Goal: Task Accomplishment & Management: Complete application form

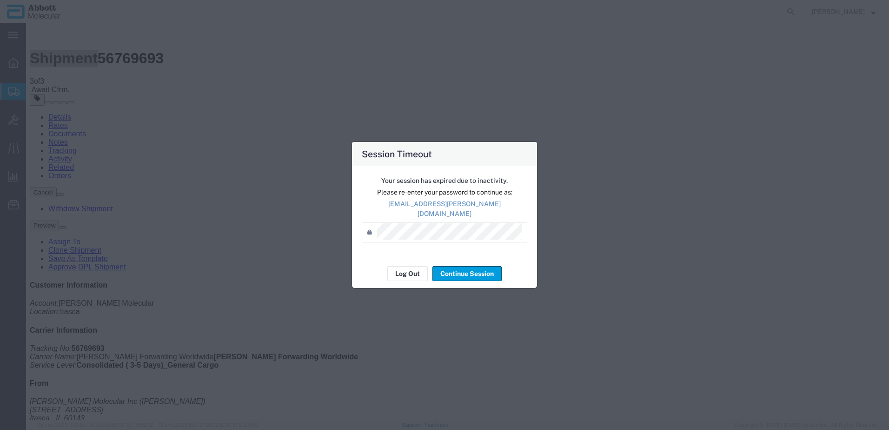
click at [399, 250] on div "Your session has expired due to inactivity. Please re-enter your password to co…" at bounding box center [444, 212] width 185 height 93
click at [405, 271] on button "Log Out" at bounding box center [407, 273] width 40 height 15
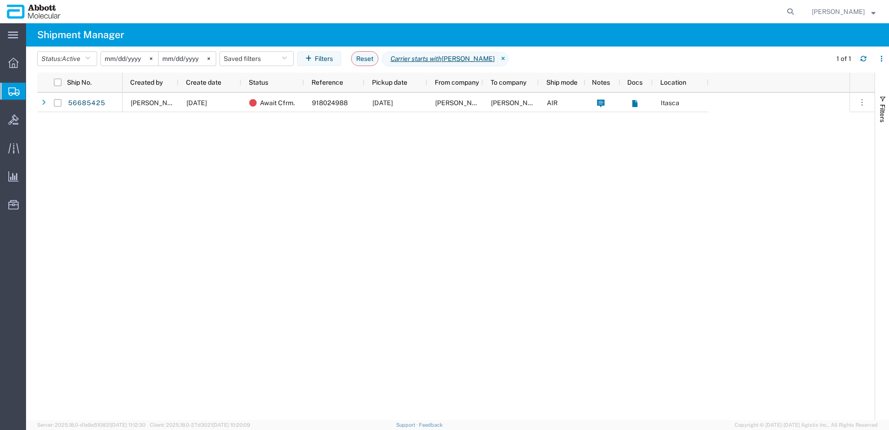
click at [0, 0] on span "Create from Template" at bounding box center [0, 0] width 0 height 0
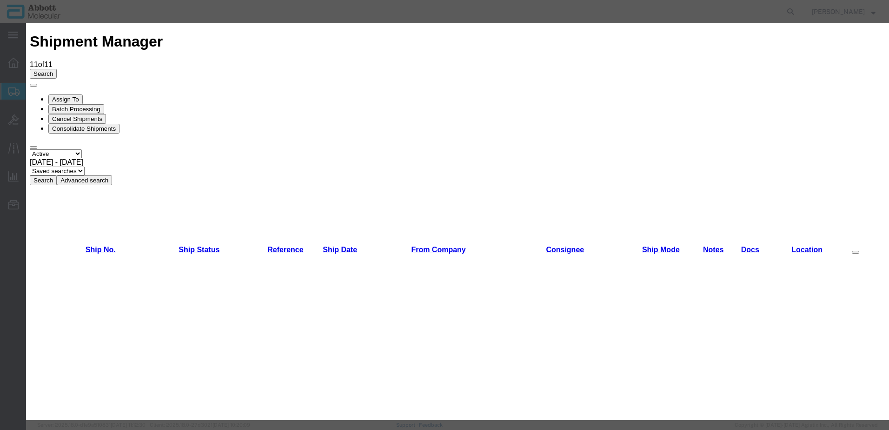
scroll to position [325, 0]
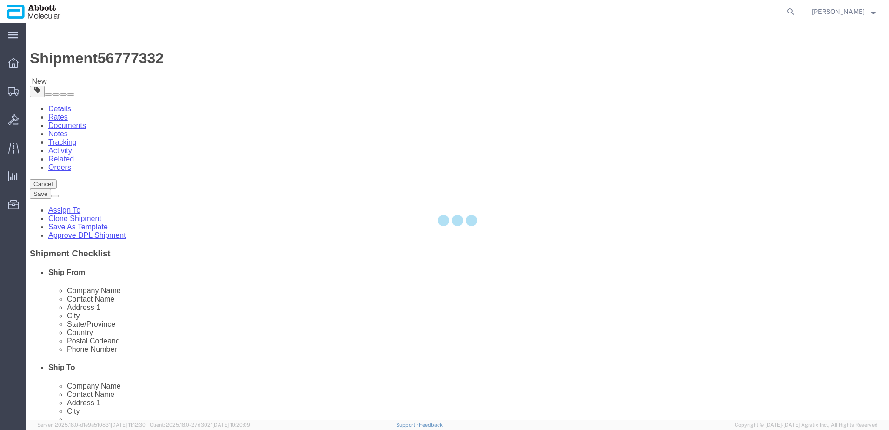
select select "48454"
select select
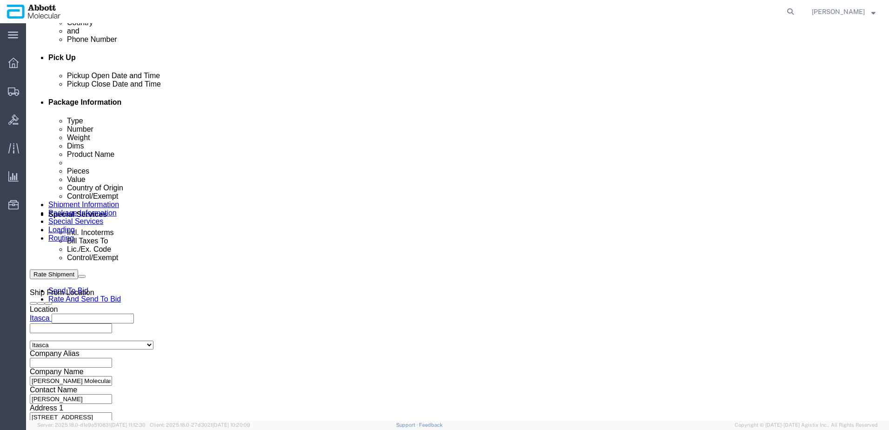
scroll to position [418, 0]
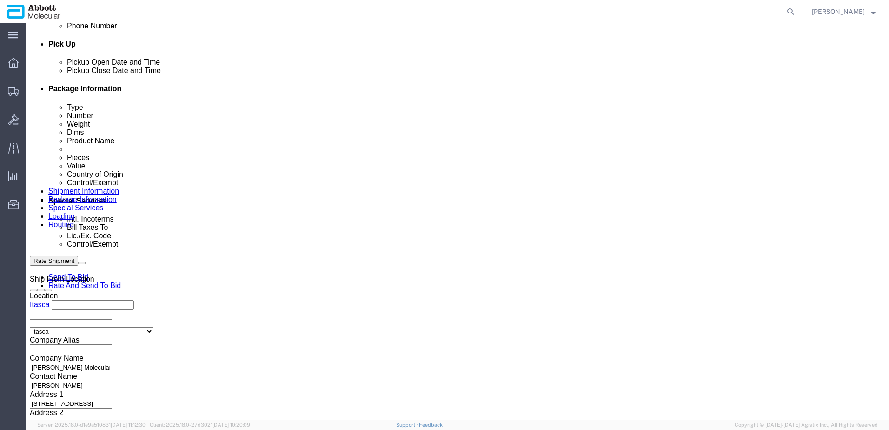
click input "text"
paste input "918057808"
type input "918057808"
select select "INVOICE"
paste input "918062408"
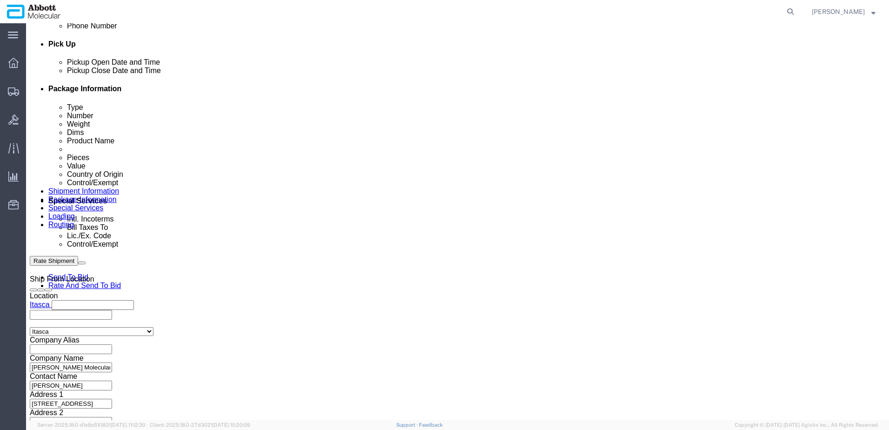
type input "918062408"
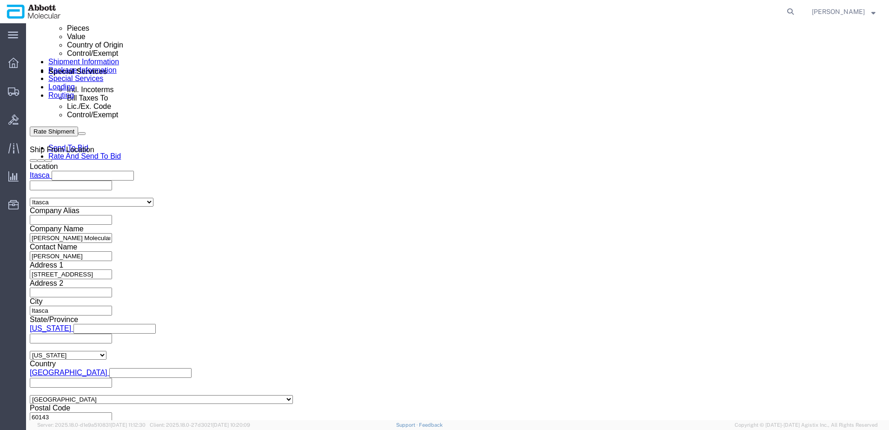
scroll to position [581, 0]
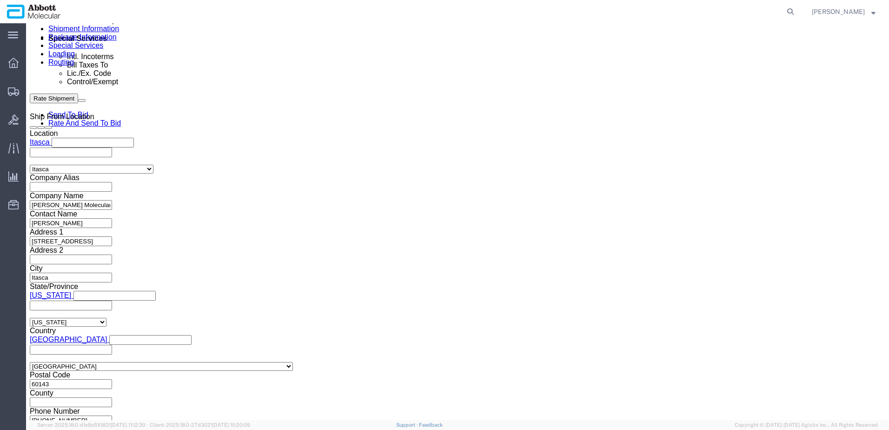
drag, startPoint x: 656, startPoint y: 362, endPoint x: 160, endPoint y: 311, distance: 499.1
click button "Continue"
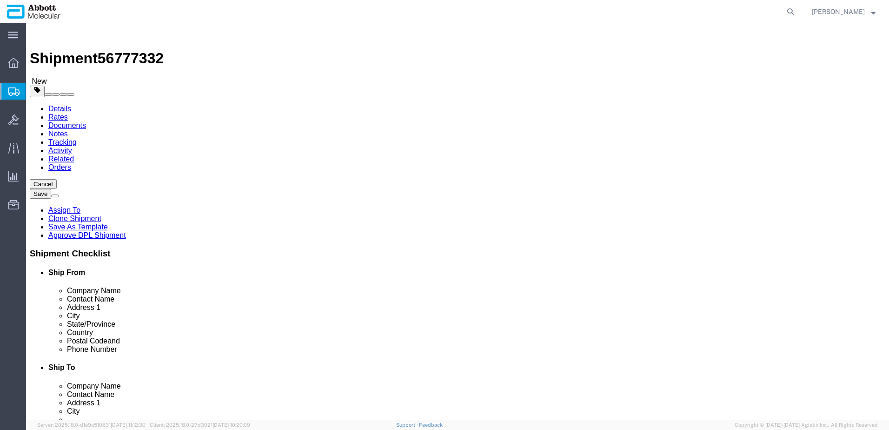
drag, startPoint x: 160, startPoint y: 161, endPoint x: 159, endPoint y: 167, distance: 5.6
click select "Select Box (B) Box (C) Box (D) Cardboard Box(es) Crate (Instrument) Crate(s) En…"
select select "PSNS"
click select "Select Box (B) Box (C) Box (D) Cardboard Box(es) Crate (Instrument) Crate(s) En…"
click link "Add Package"
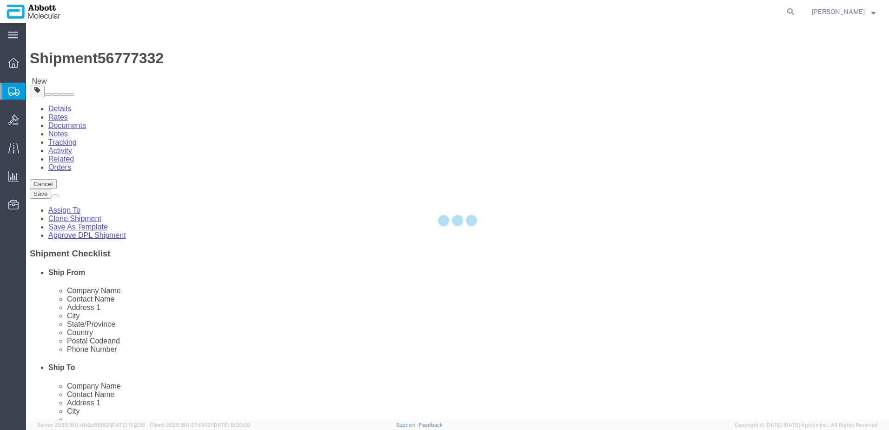
select select "PSNS"
select select "CBOX"
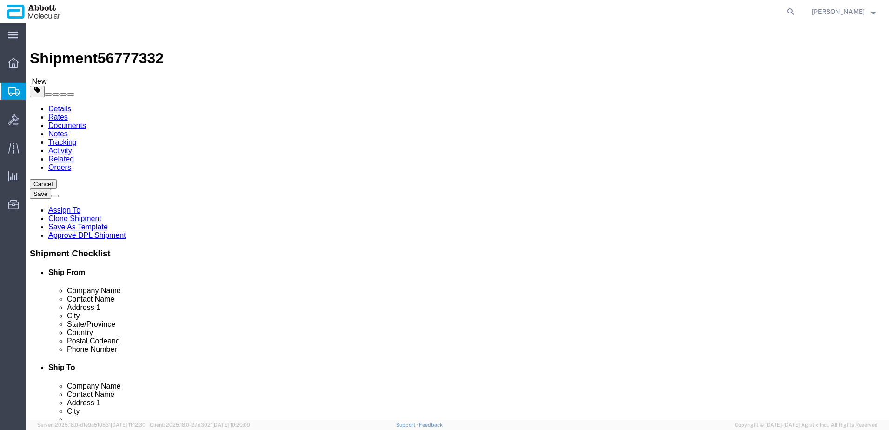
drag, startPoint x: 177, startPoint y: 223, endPoint x: 116, endPoint y: 200, distance: 64.4
click div "Number 1"
type input "18"
type input "48"
type input "40"
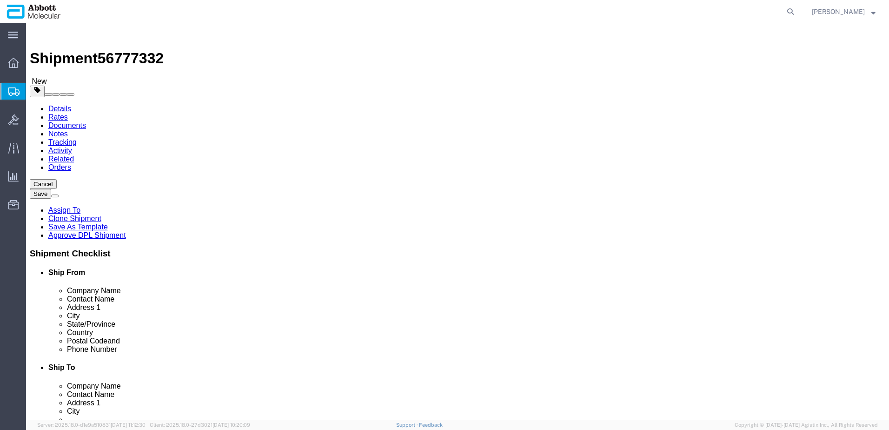
type input "52"
click input "checkbox"
checkbox input "true"
click div "Package Type Select Box (B) Box (C) Box (D) Cardboard Box(es) Crate (Instrument…"
type input "AMBIENT"
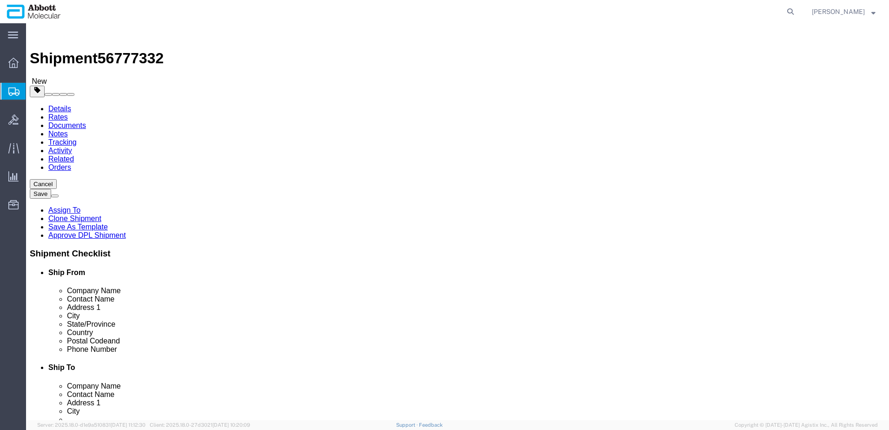
drag, startPoint x: 508, startPoint y: 161, endPoint x: 506, endPoint y: 170, distance: 8.9
click select "Select Box (B) Box (C) Box (D) Cardboard Box(es) Crate (Instrument) Crate(s) En…"
select select "PSNS"
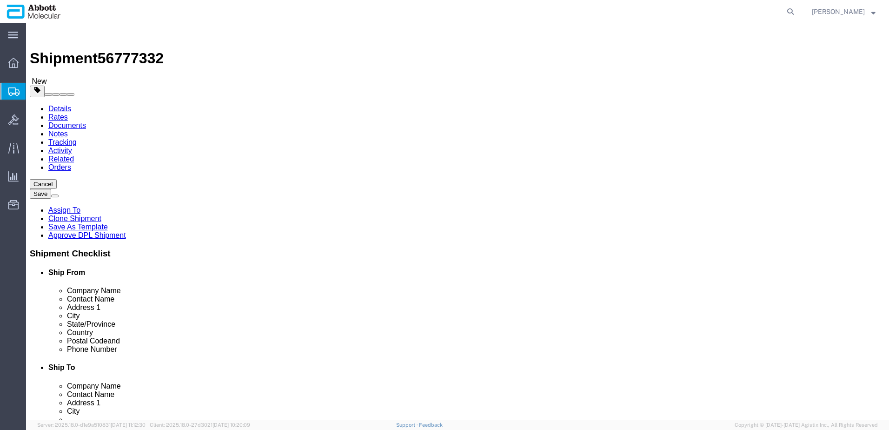
click select "Select Box (B) Box (C) Box (D) Cardboard Box(es) Crate (Instrument) Crate(s) En…"
type input "2"
type input "48"
type input "40"
type input "30"
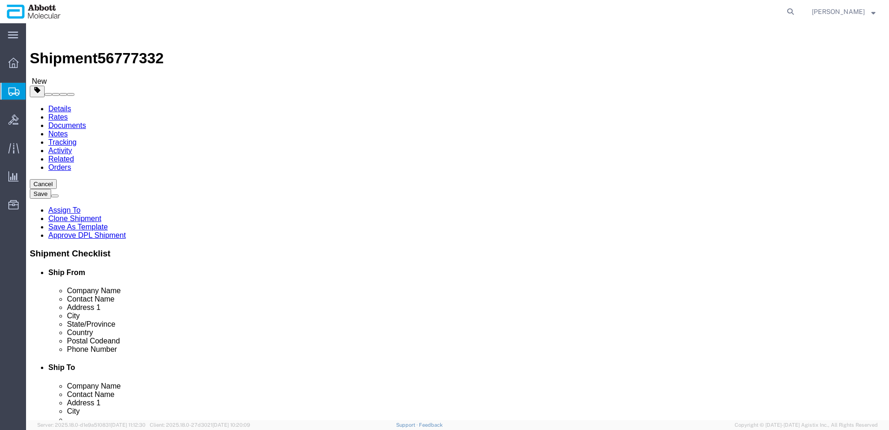
click input "checkbox"
checkbox input "true"
type input "AMBIENT"
drag, startPoint x: 482, startPoint y: 231, endPoint x: 307, endPoint y: 232, distance: 175.2
click div "18 x Pallet(s) Standard (Not Stackable) Package Type Select Box (B) Box (C) Box…"
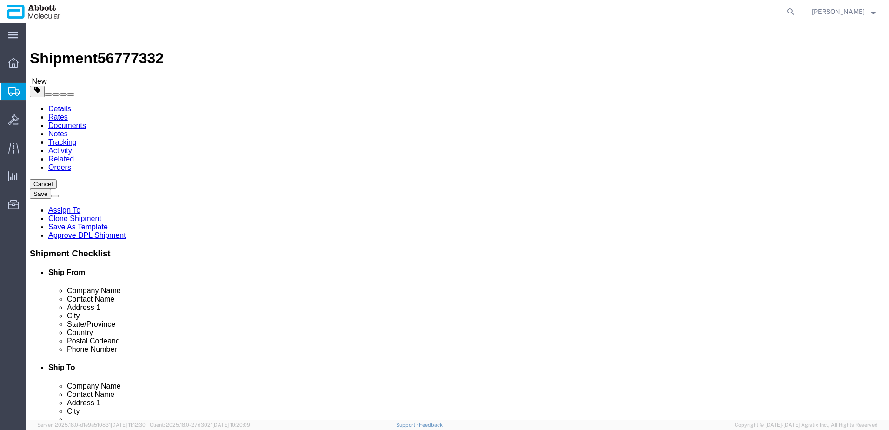
type input "300"
drag, startPoint x: 148, startPoint y: 232, endPoint x: 35, endPoint y: 236, distance: 113.0
click div "Weight 0.00 Select kgs lbs Ship. t°"
type input "2800"
click link "Add Content"
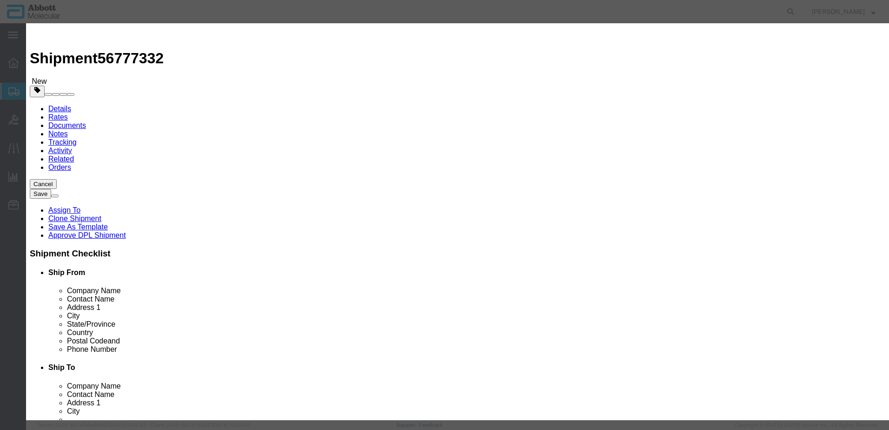
click button "Close"
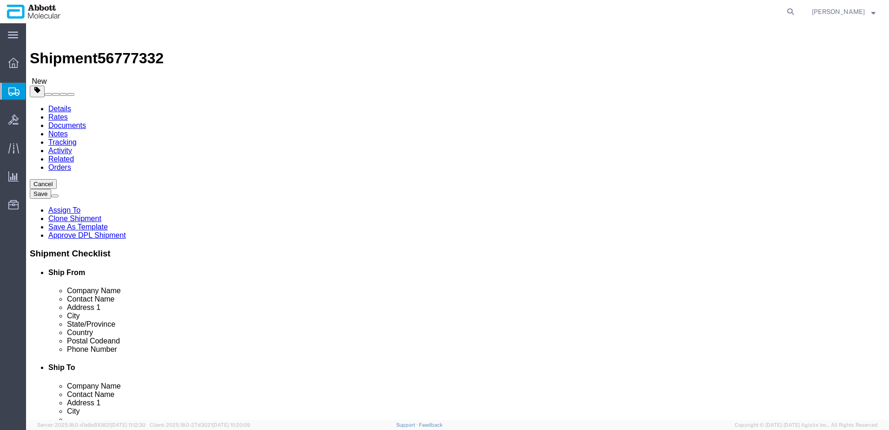
click link "Add Content"
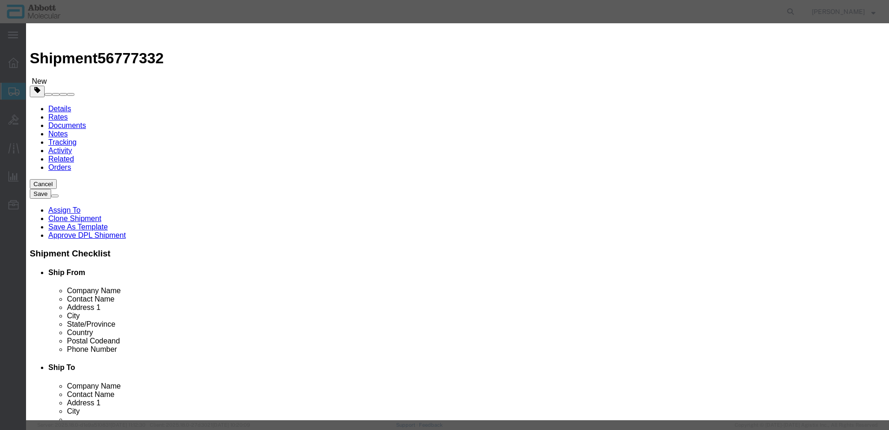
click input "text"
type input "04J7024"
click strong "04J7024"
checkbox input "true"
type input "1"
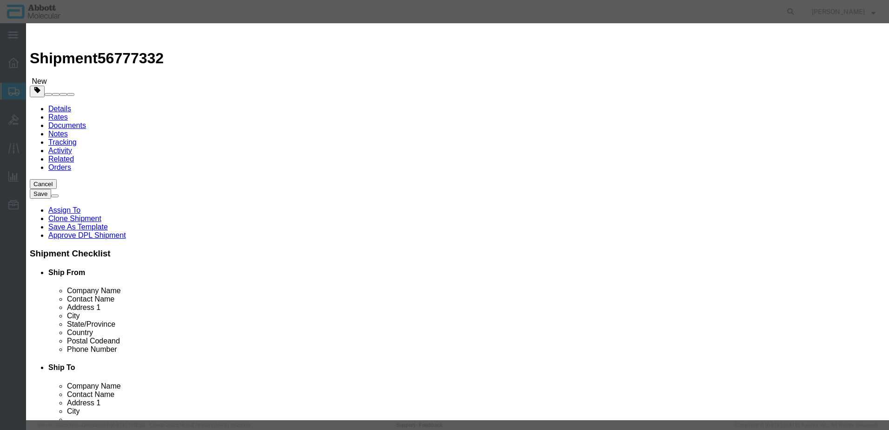
select select "USD"
select select "US"
type input "CORROSIVE LIQUID, N.O.S. (GUANIDINE THIOCYANATE SOLUTION)"
type input "1760"
select select "8 Corrosive"
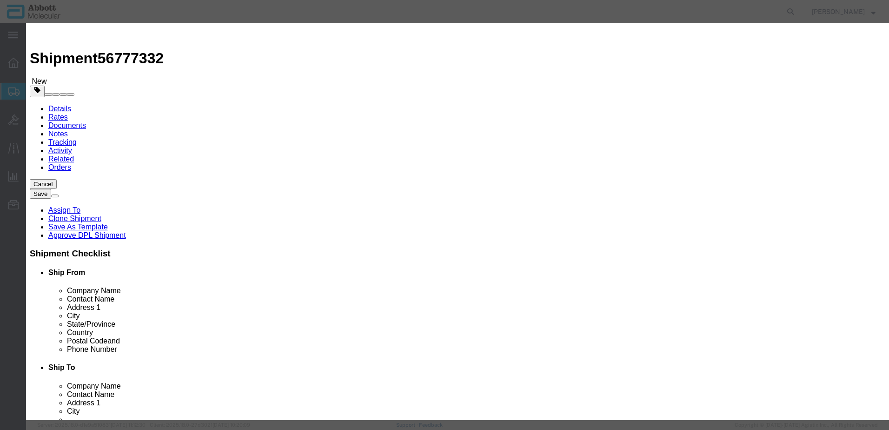
select select "II"
select select "BOXES"
select select "FIBERBOARD"
type input "[PERSON_NAME] Molecular"
type input "[PERSON_NAME]"
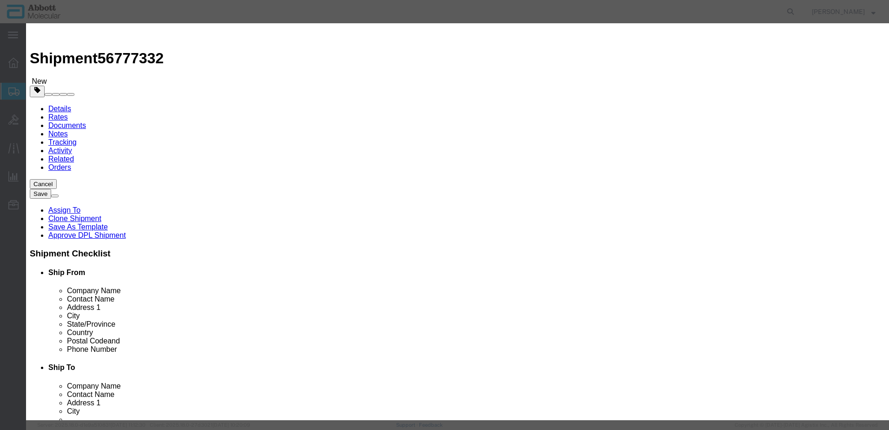
type input "[PHONE_NUMBER]"
type input "3824999397"
select select "BIS"
checkbox input "false"
type input "04J7024"
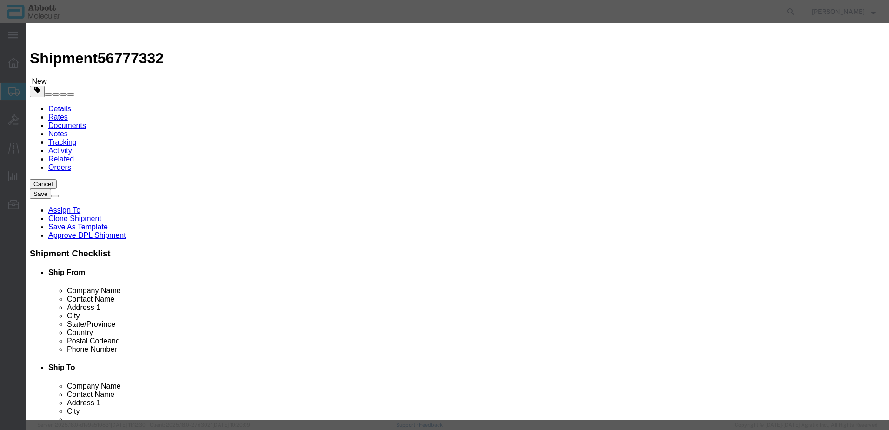
type input "04J7024"
type textarea "ASPS SMPL PUR KIT(96T)"
select select "NLR"
type input "04J7024"
type input "845"
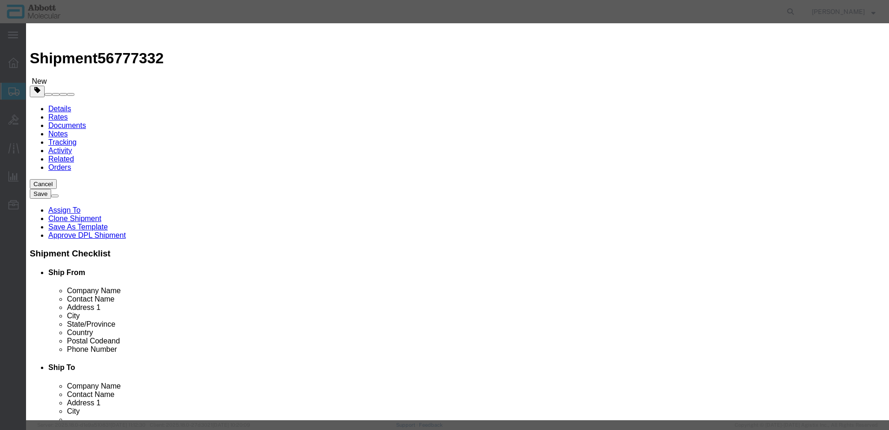
type input "845"
type input "1"
click select "Select Account Type Activity ID Airline Appointment Number ASN Batch Number Bil…"
select select "BATCH_NUMBER"
click select "Select Account Type Activity ID Airline Appointment Number ASN Batch Number Bil…"
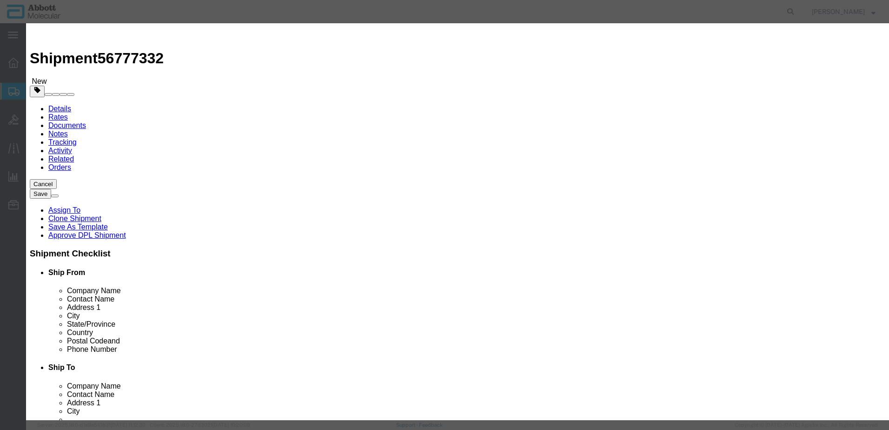
scroll to position [232, 0]
type input "10005454"
click input "text"
type input "1"
click input "text"
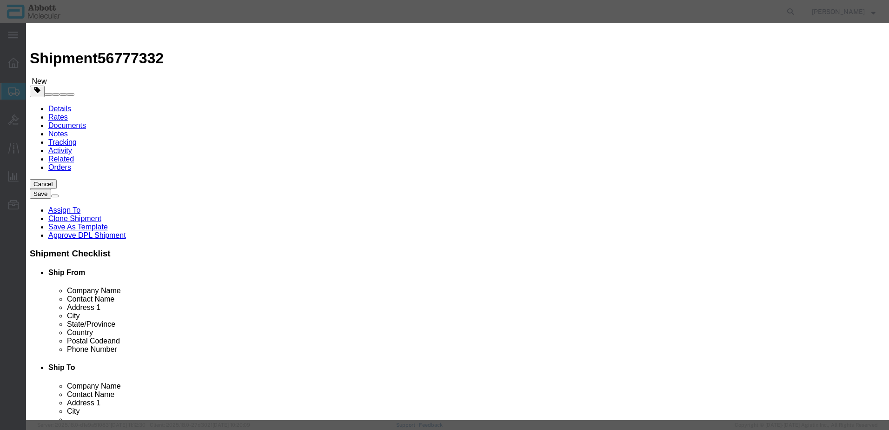
type input "1"
click select "Select curies gallons kgs lbs liters milliliters"
select select "KGS"
click select "Select curies gallons kgs lbs liters milliliters"
click button "Save & Close"
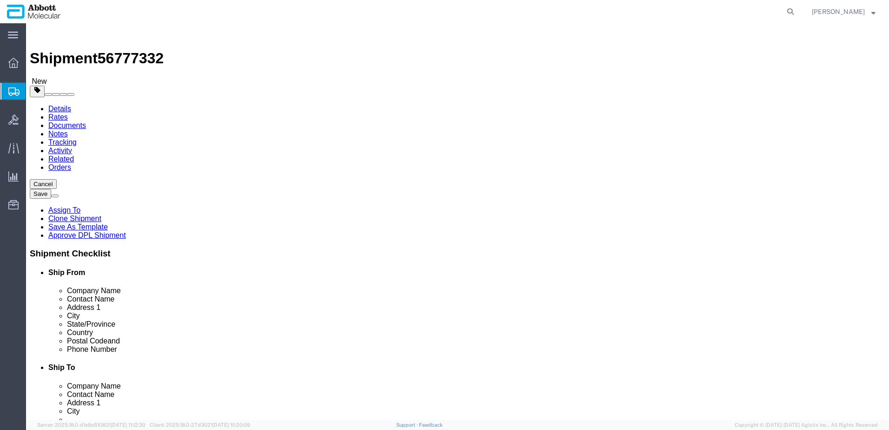
click link "Add Content"
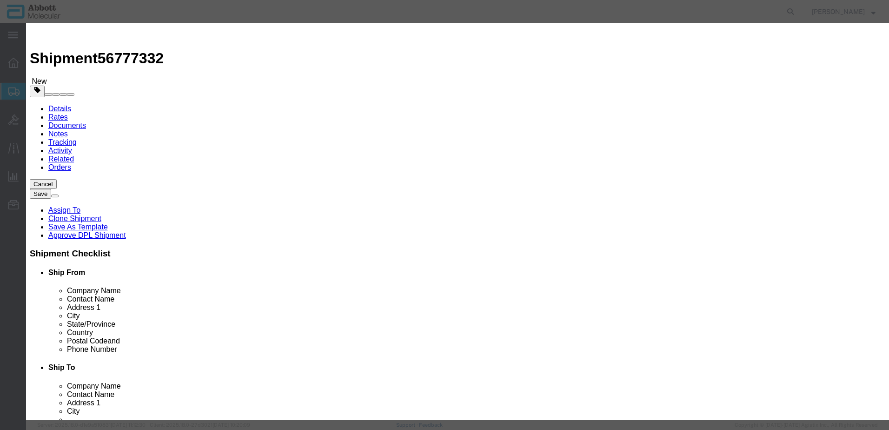
click input "text"
type input "04J7024"
click strong "04J7024"
checkbox input "true"
type input "1"
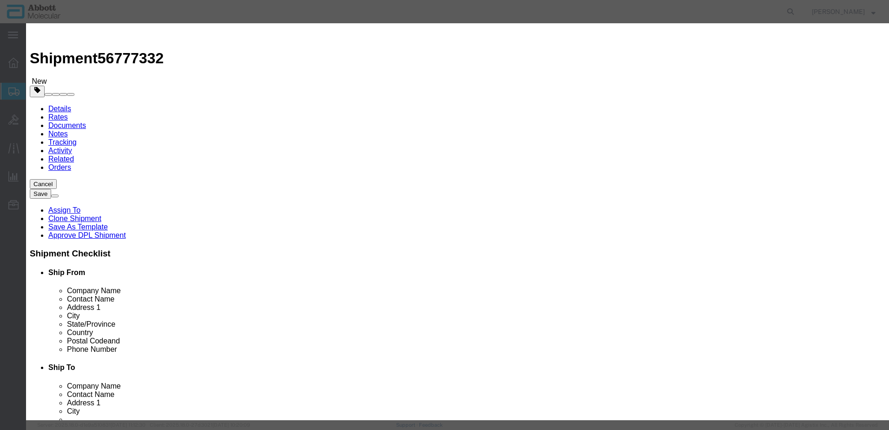
select select "USD"
select select "US"
type input "CORROSIVE LIQUID, N.O.S. (GUANIDINE THIOCYANATE SOLUTION)"
type input "1760"
select select "8 Corrosive"
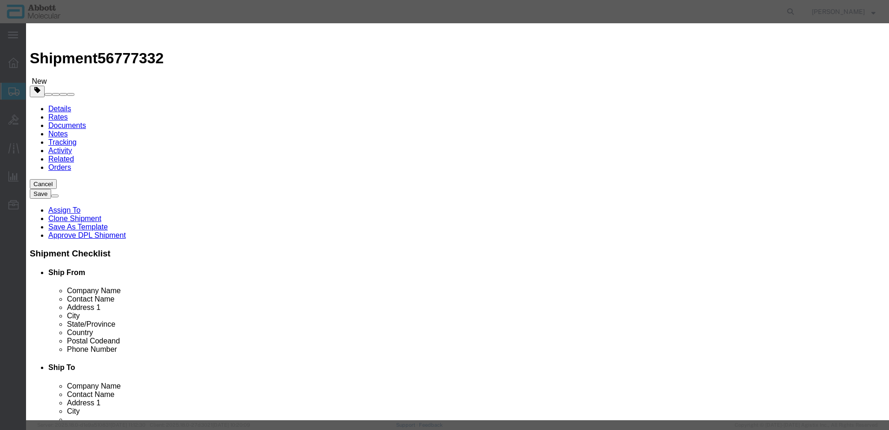
select select "II"
select select "BOXES"
select select "FIBERBOARD"
type input "[PERSON_NAME] Molecular"
type input "[PERSON_NAME]"
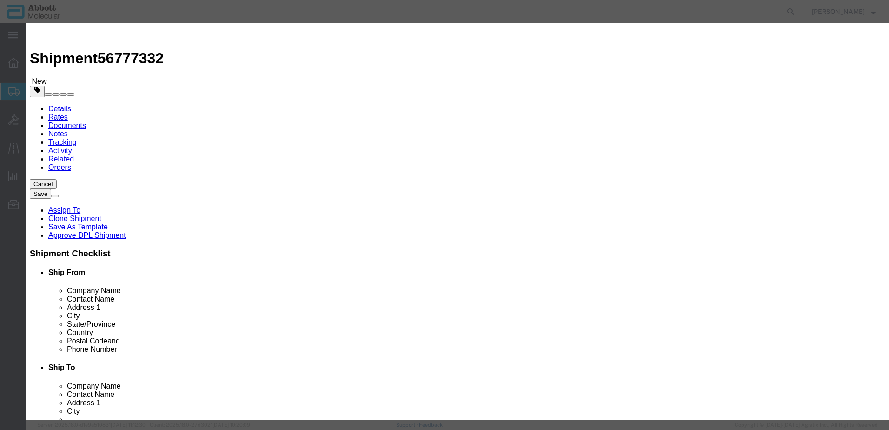
type input "[PHONE_NUMBER]"
type input "3824999397"
select select "BIS"
checkbox input "false"
type input "04J7024"
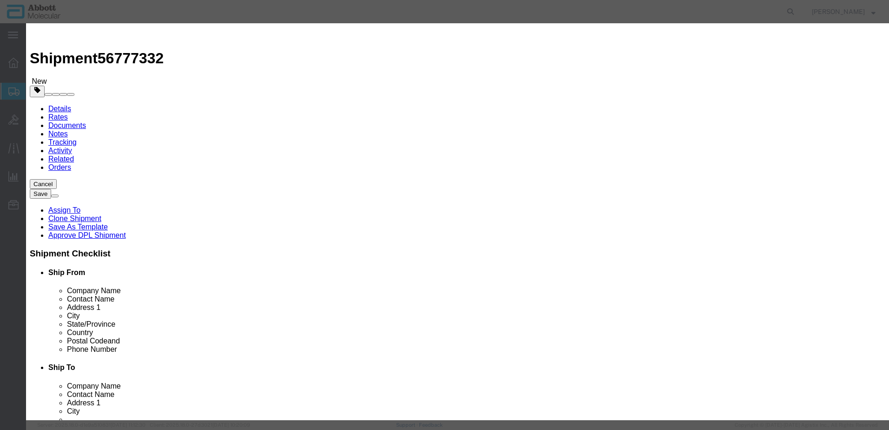
type input "04J7024"
type textarea "ASPS SMPL PUR KIT(96T)"
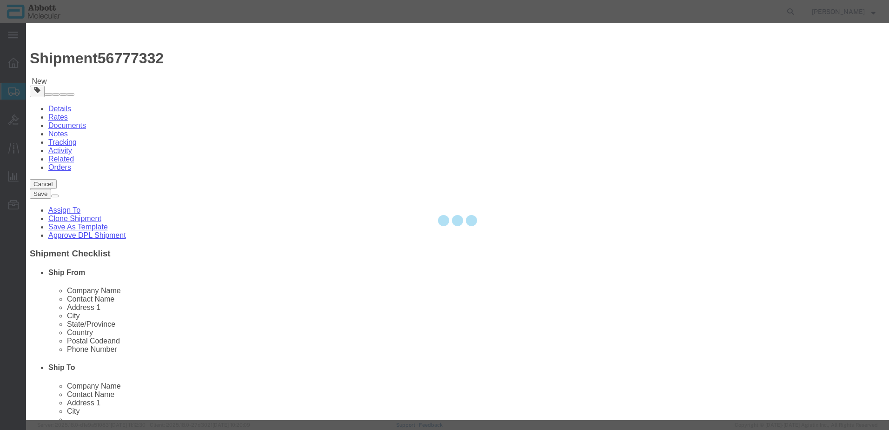
select select "NLR"
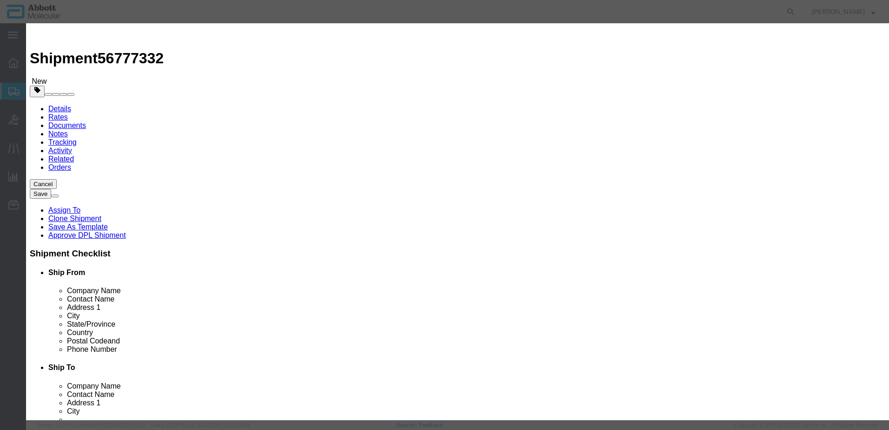
type input "04J7024"
type input "1055"
type input "1"
click select "Select Account Type Activity ID Airline Appointment Number ASN Batch Number Bil…"
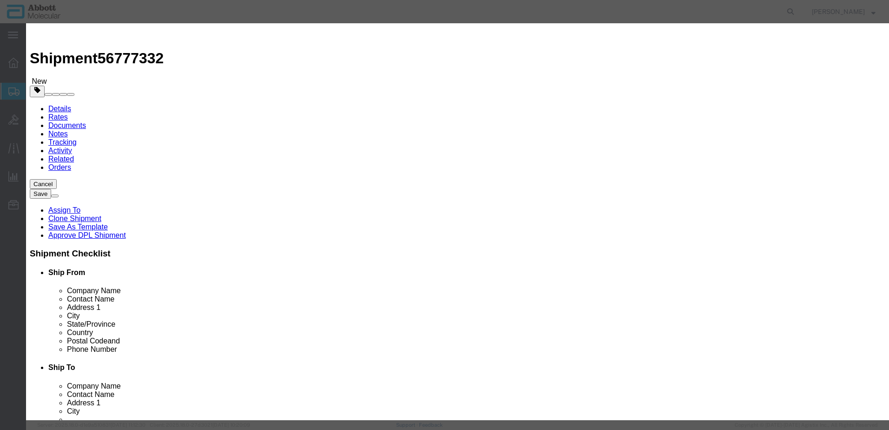
select select "BATCH_NUMBER"
click select "Select Account Type Activity ID Airline Appointment Number ASN Batch Number Bil…"
type input "10005406"
select select "BATCH_NUMBER"
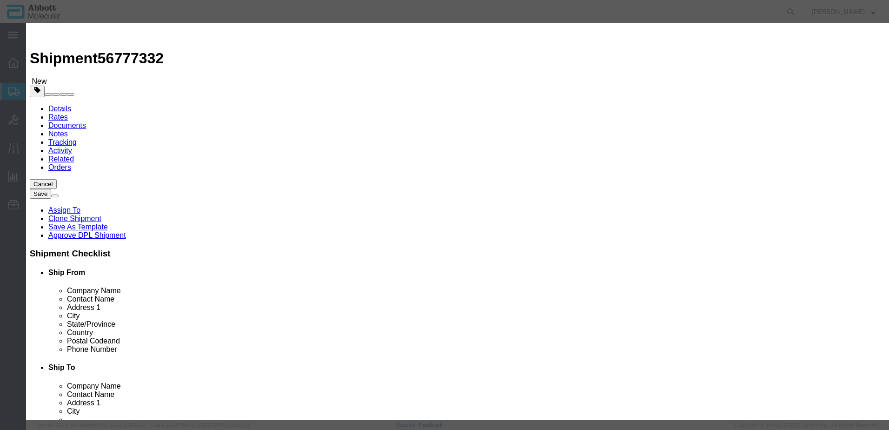
type input "10005439"
click input "text"
type input "1"
drag, startPoint x: 312, startPoint y: 144, endPoint x: 312, endPoint y: 150, distance: 6.0
click input "text"
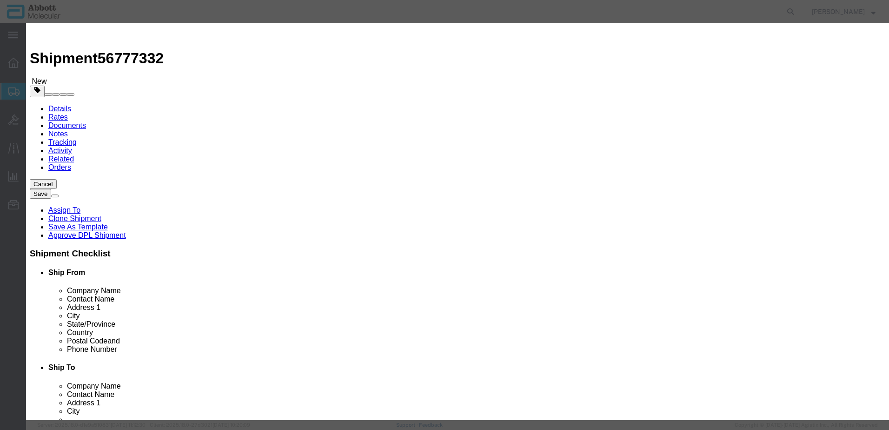
type input "1"
drag, startPoint x: 377, startPoint y: 148, endPoint x: 382, endPoint y: 155, distance: 8.5
click select "Select curies gallons kgs lbs liters milliliters"
select select "KGS"
click select "Select curies gallons kgs lbs liters milliliters"
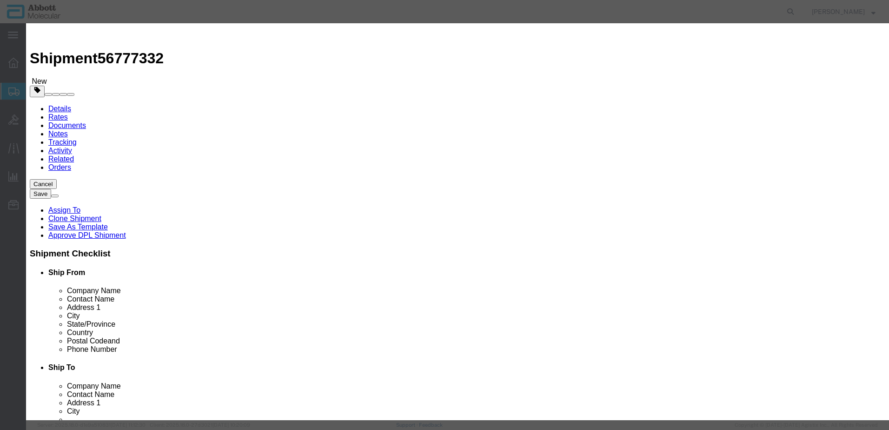
scroll to position [19, 0]
drag, startPoint x: 271, startPoint y: 82, endPoint x: 243, endPoint y: 83, distance: 28.8
click div "Total Value 1 Select ADP AED AFN ALL AMD AOA ARS ATS AUD AWG AZN BAM BBD BDT BG…"
click input "04J7024"
type input "1055"
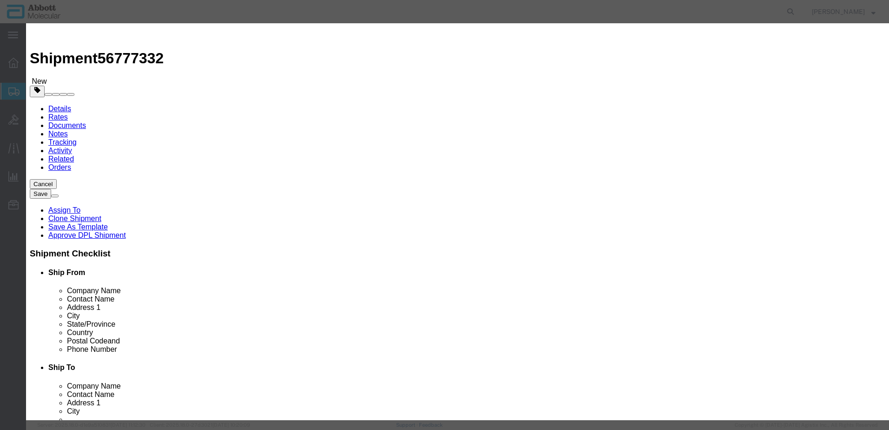
drag, startPoint x: 301, startPoint y: 68, endPoint x: 208, endPoint y: 76, distance: 93.3
click div "Pieces 1055 Select Bag Barrels 100Board Feet Bottle Box Blister Pack Carats Can…"
click input "04J7024"
type input "1055"
type input "1"
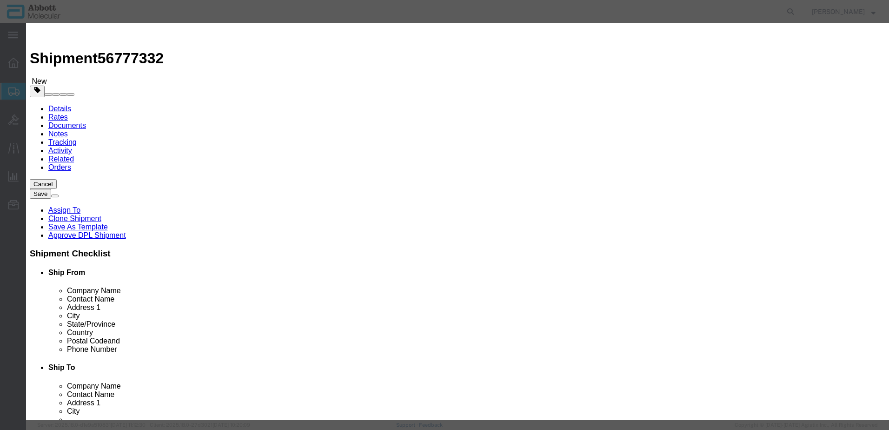
click button "Save & Close"
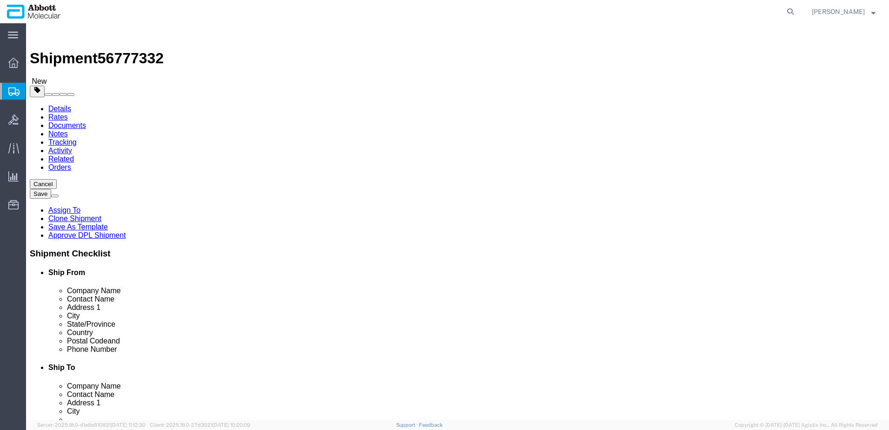
click link "Add Content"
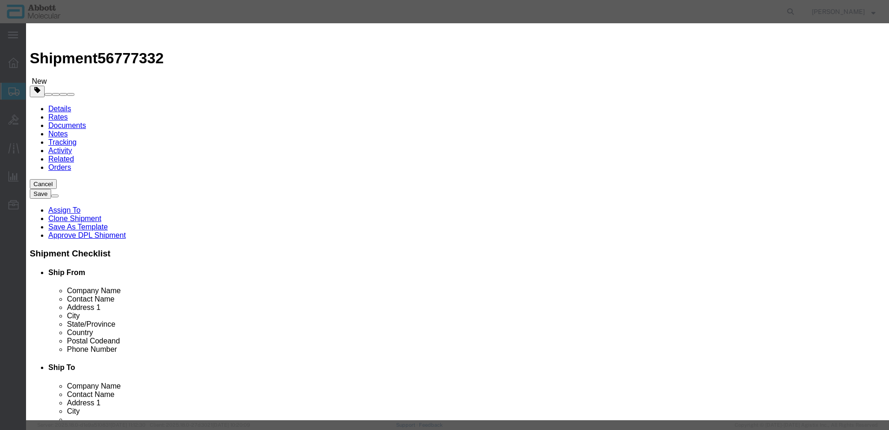
click input "text"
type input "04J7024"
click div "Name: 04J7024 Sku: 04J7024 Model: 04J7024 Description: ASPS SMPL PUR KIT(96T)"
checkbox input "true"
type input "1"
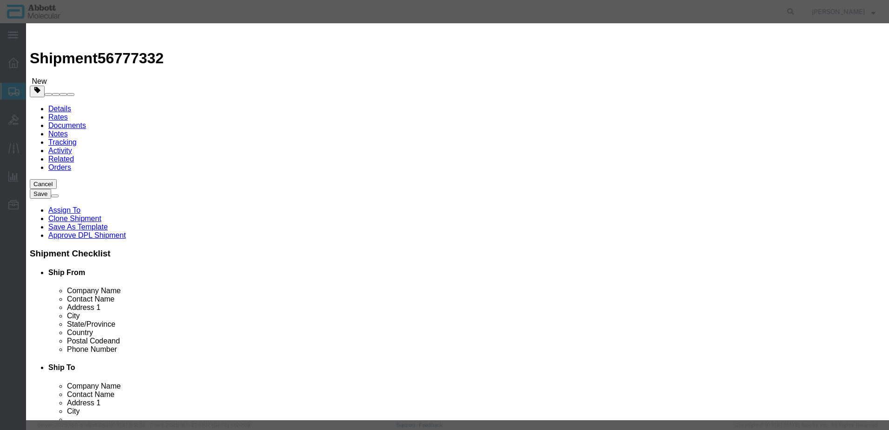
select select "USD"
select select "US"
type input "CORROSIVE LIQUID, N.O.S. (GUANIDINE THIOCYANATE SOLUTION)"
type input "1760"
select select "8 Corrosive"
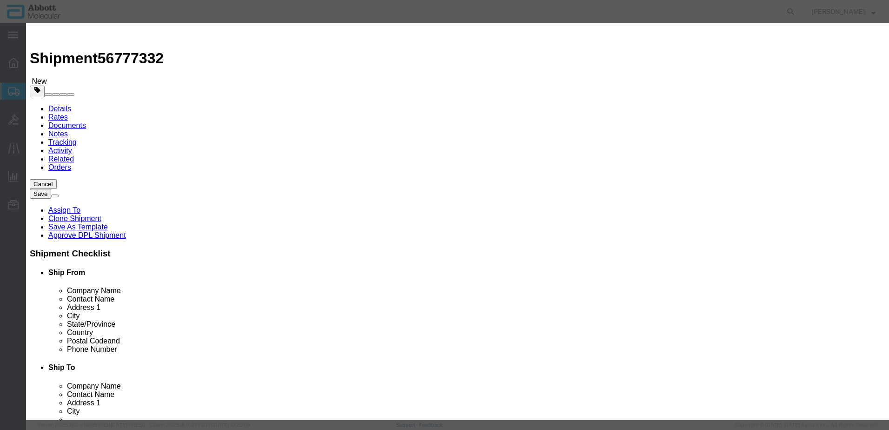
select select "II"
select select "BOXES"
select select "FIBERBOARD"
type input "[PERSON_NAME] Molecular"
type input "[PERSON_NAME]"
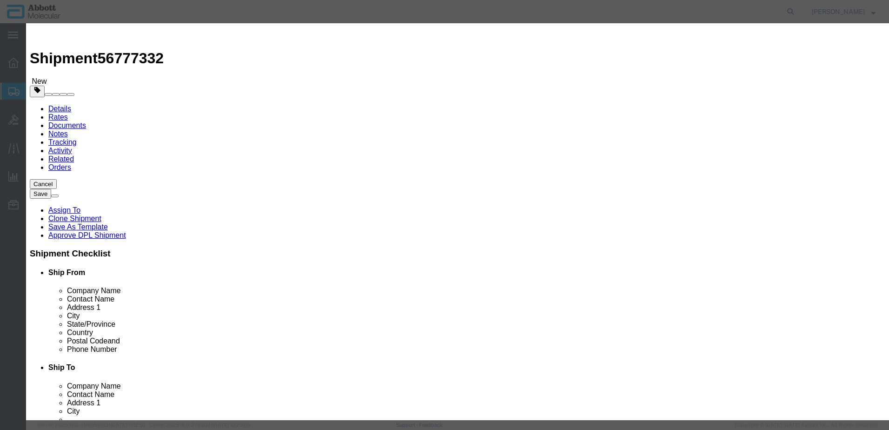
type input "[PHONE_NUMBER]"
type input "3824999397"
select select "BIS"
checkbox input "false"
type input "04J7024"
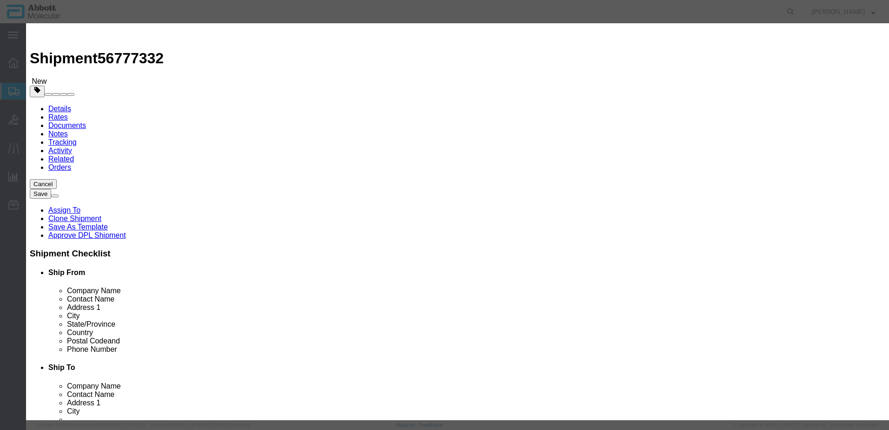
type input "04J7024"
type textarea "ASPS SMPL PUR KIT(96T)"
select select "NLR"
type input "04J7024"
click input "04J7024"
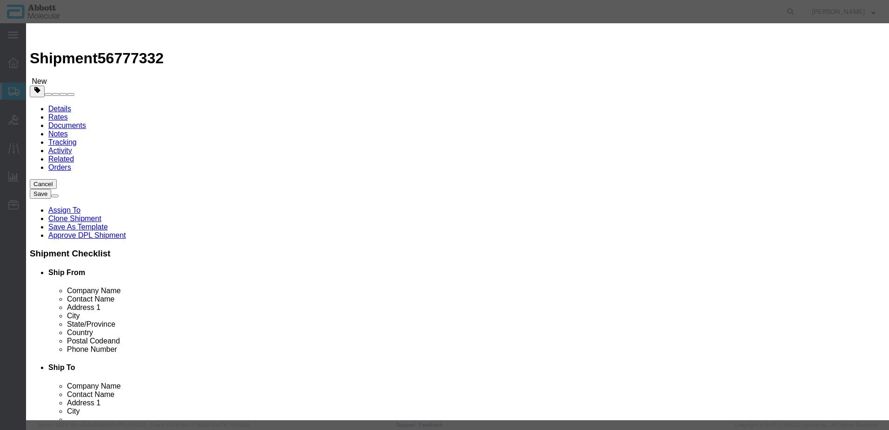
type input "1055"
click button "Close"
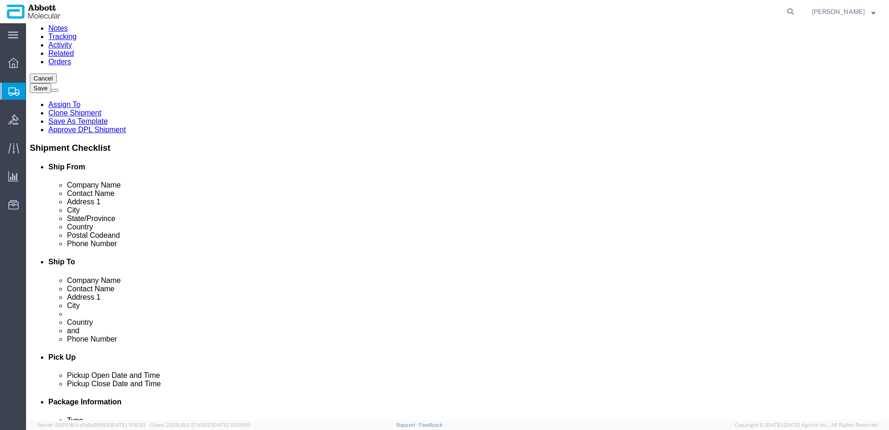
scroll to position [111, 0]
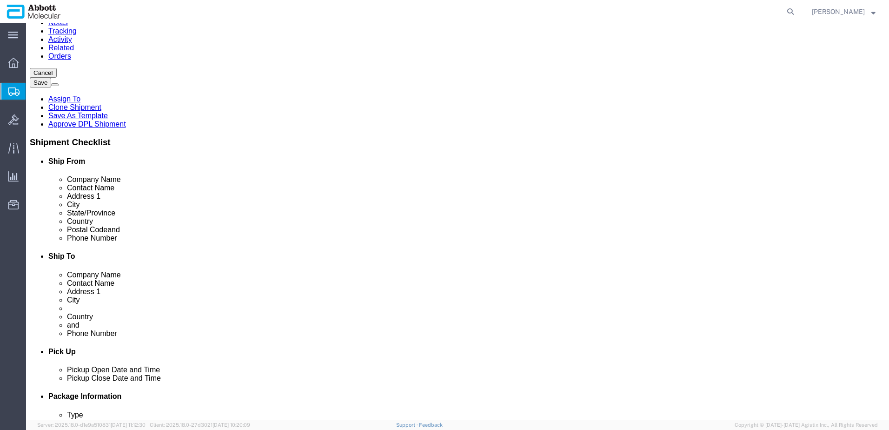
click button "Continue"
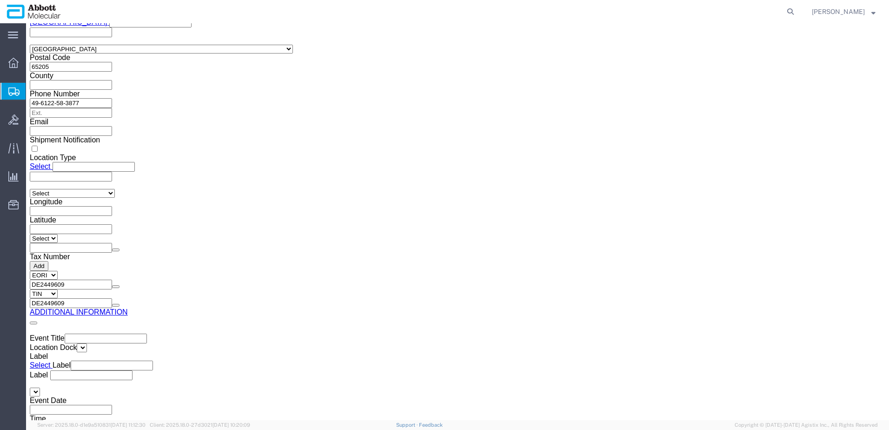
drag, startPoint x: 463, startPoint y: 310, endPoint x: 359, endPoint y: 271, distance: 111.6
click button "Upload"
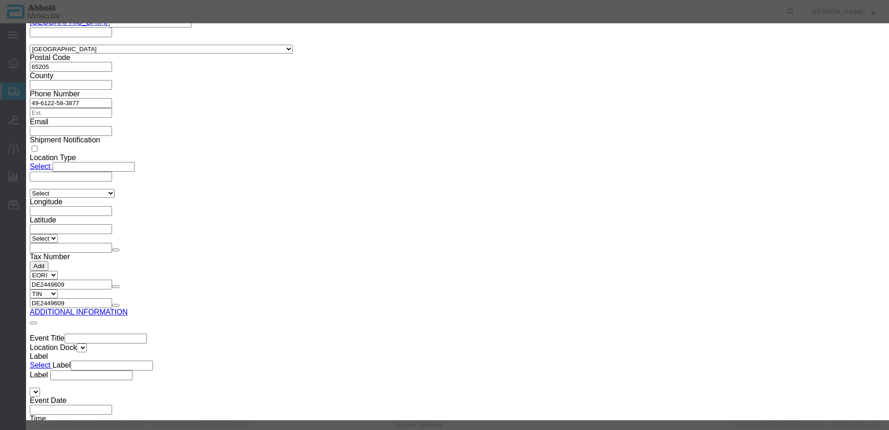
click button "Browse"
type input "C:\fakepath\918057808 SLI [PERSON_NAME].pdf"
click button "Upload"
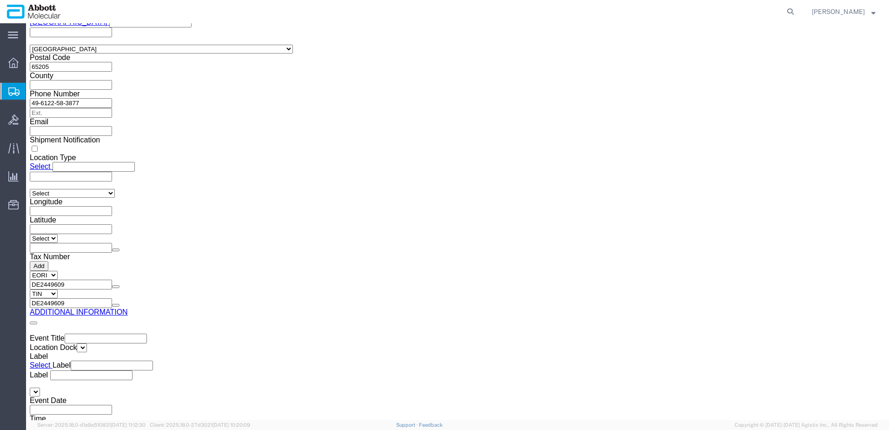
click div "Previous Continue"
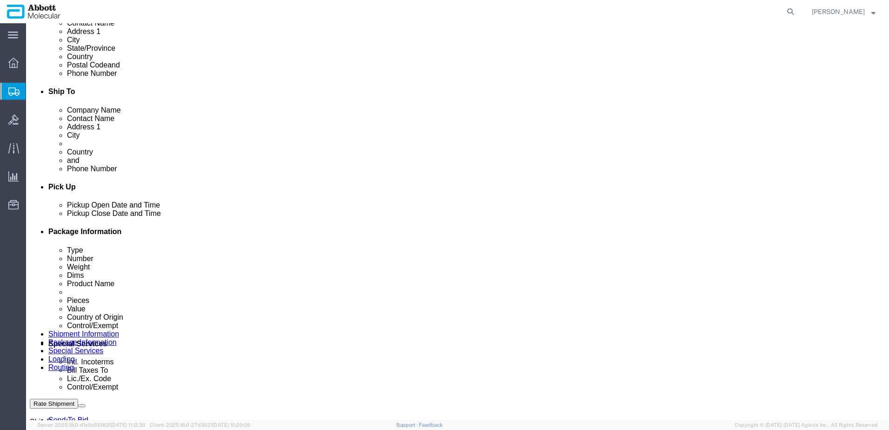
scroll to position [283, 0]
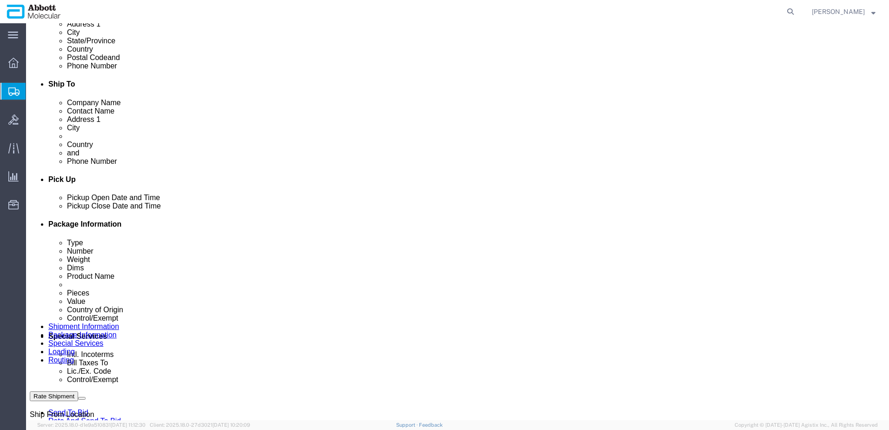
drag, startPoint x: 24, startPoint y: 9, endPoint x: 127, endPoint y: 8, distance: 103.2
click h1 "Shipment 56777332"
copy h1 "Shipment 56777332"
click button "Rate Shipment"
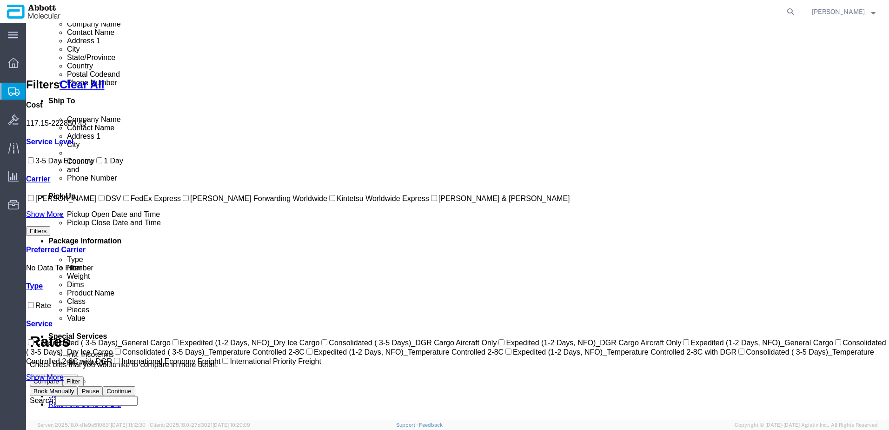
click at [183, 201] on input "[PERSON_NAME] Forwarding Worldwide" at bounding box center [186, 198] width 6 height 6
checkbox input "true"
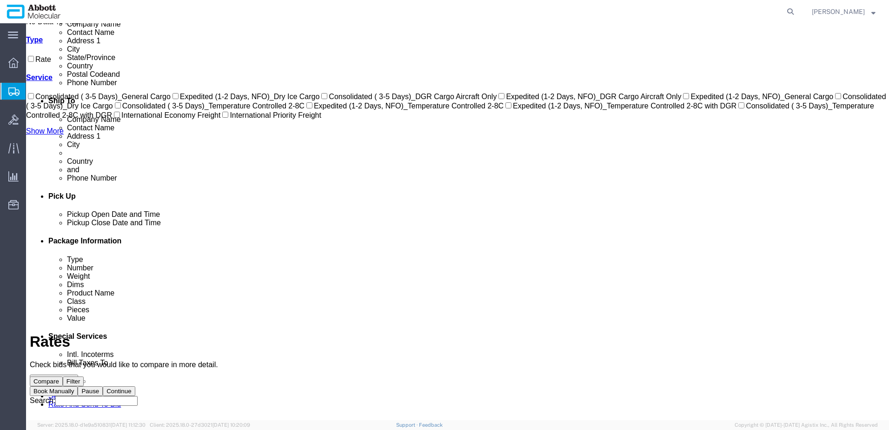
scroll to position [0, 0]
